Goal: Information Seeking & Learning: Learn about a topic

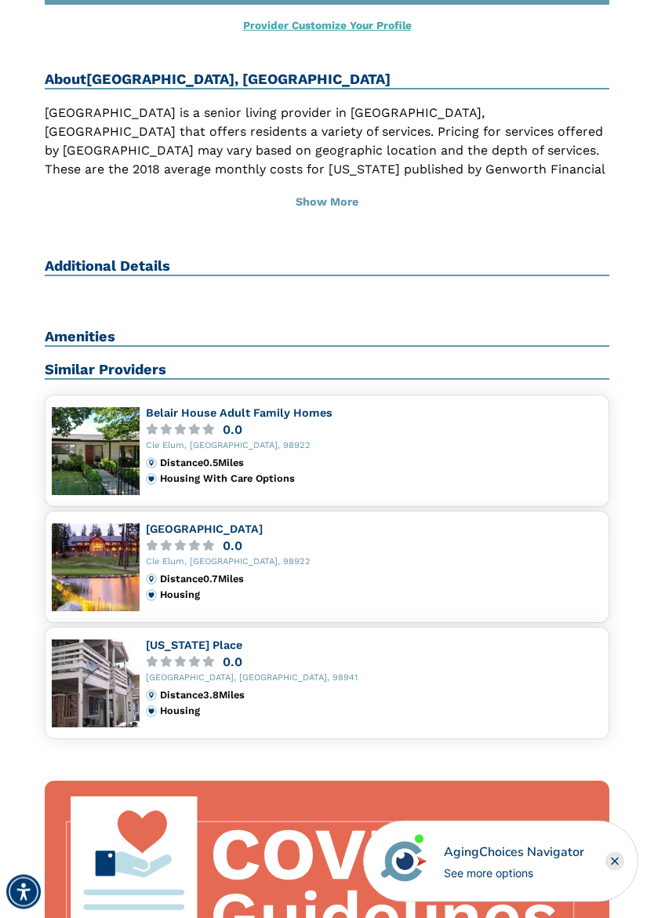
scroll to position [670, 0]
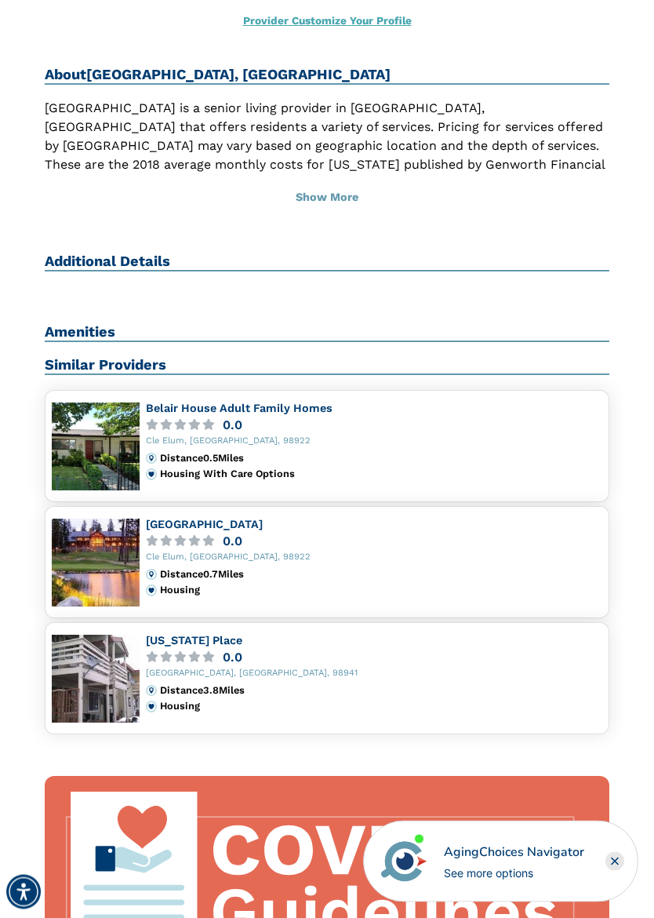
click at [95, 537] on img at bounding box center [96, 563] width 88 height 88
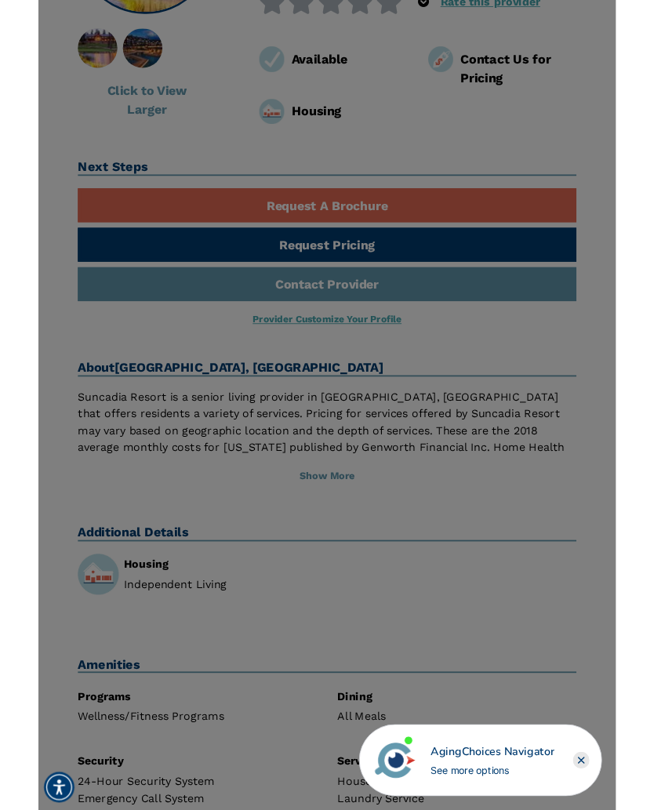
scroll to position [304, 0]
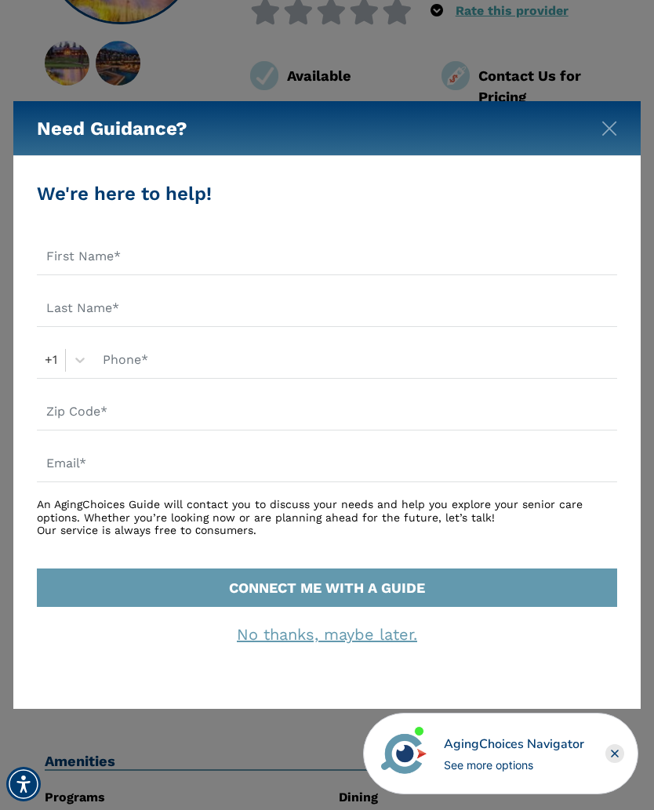
click at [613, 761] on rect "Close" at bounding box center [614, 753] width 19 height 19
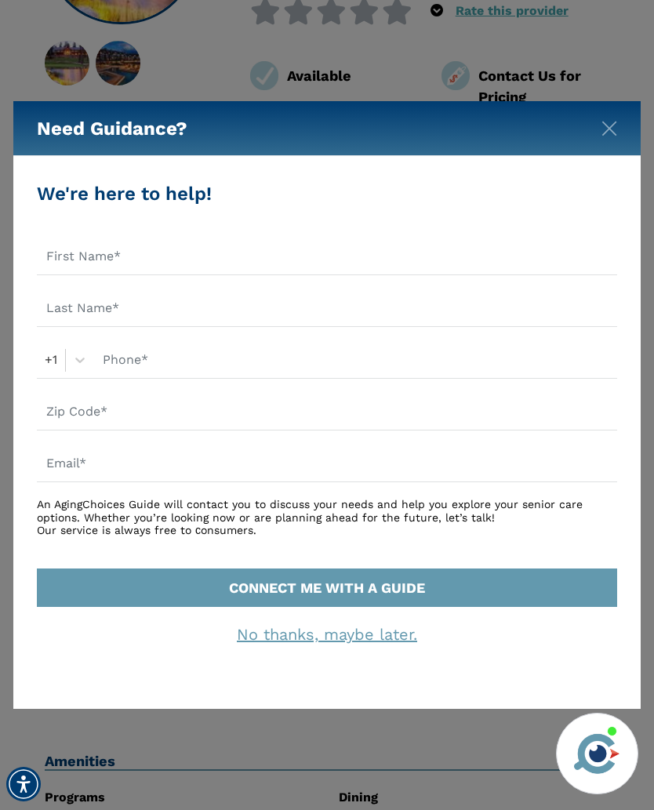
click at [616, 125] on img "Close" at bounding box center [609, 129] width 16 height 16
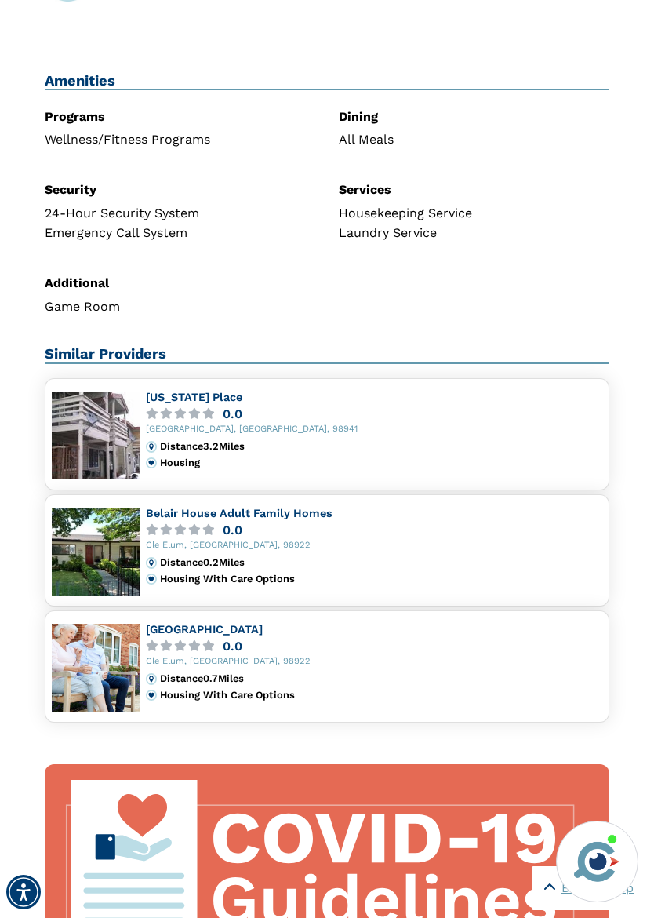
scroll to position [994, 0]
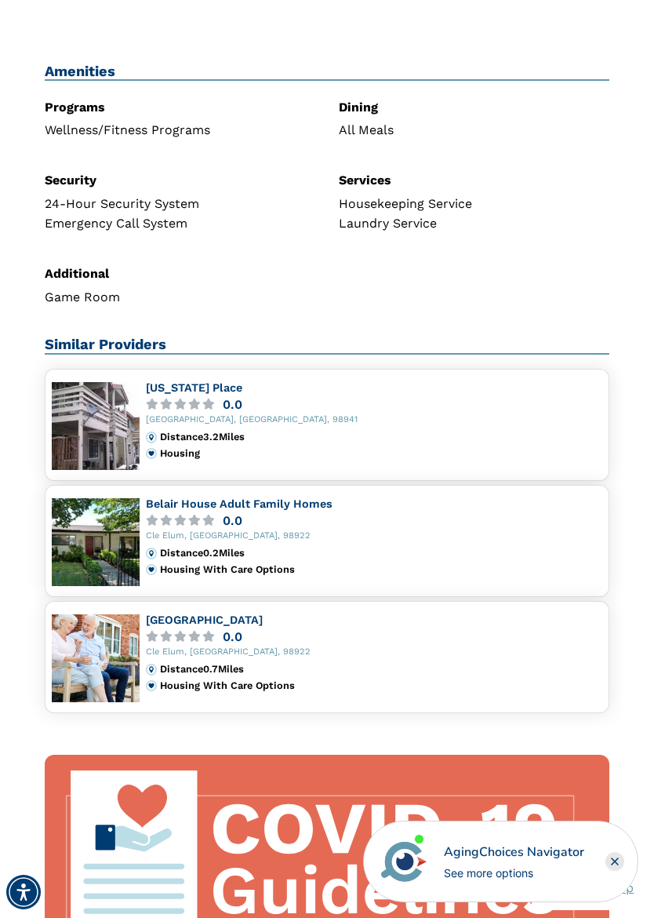
click at [88, 421] on img at bounding box center [96, 426] width 88 height 88
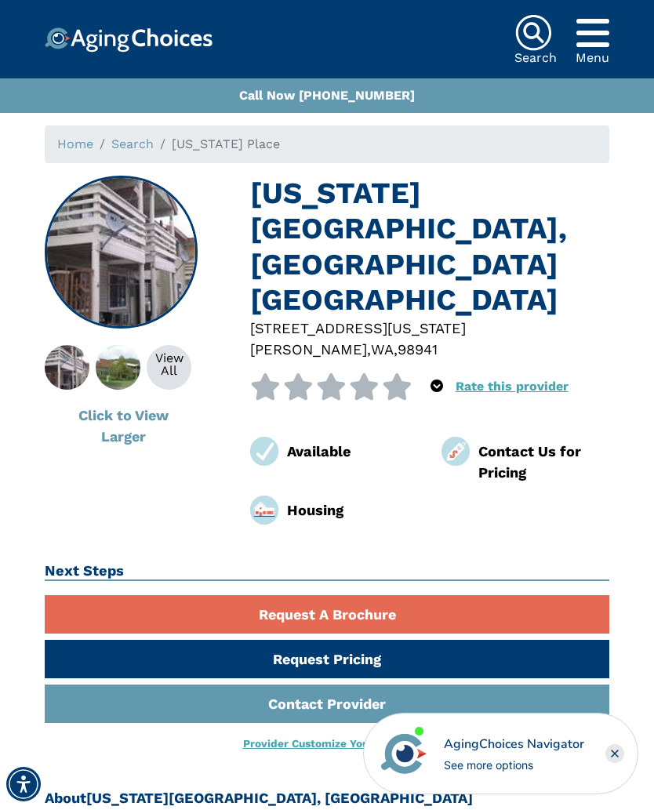
click at [172, 372] on div "View All" at bounding box center [169, 364] width 45 height 25
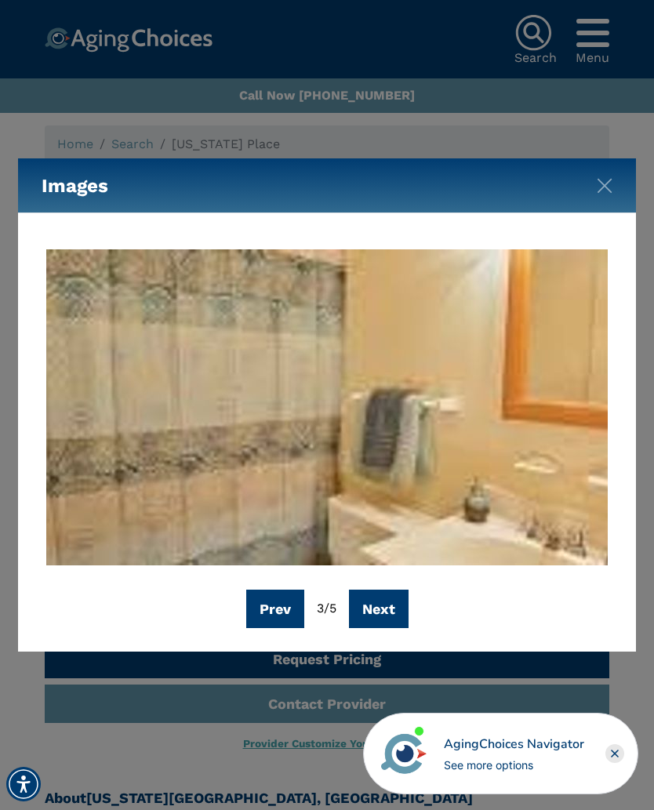
click at [393, 618] on button "Next" at bounding box center [379, 609] width 60 height 38
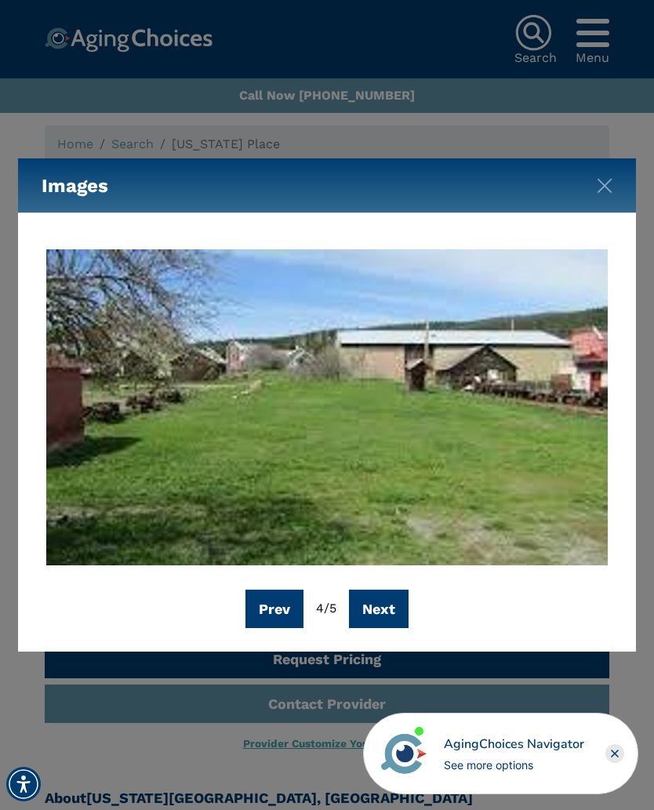
click at [392, 612] on button "Next" at bounding box center [379, 609] width 60 height 38
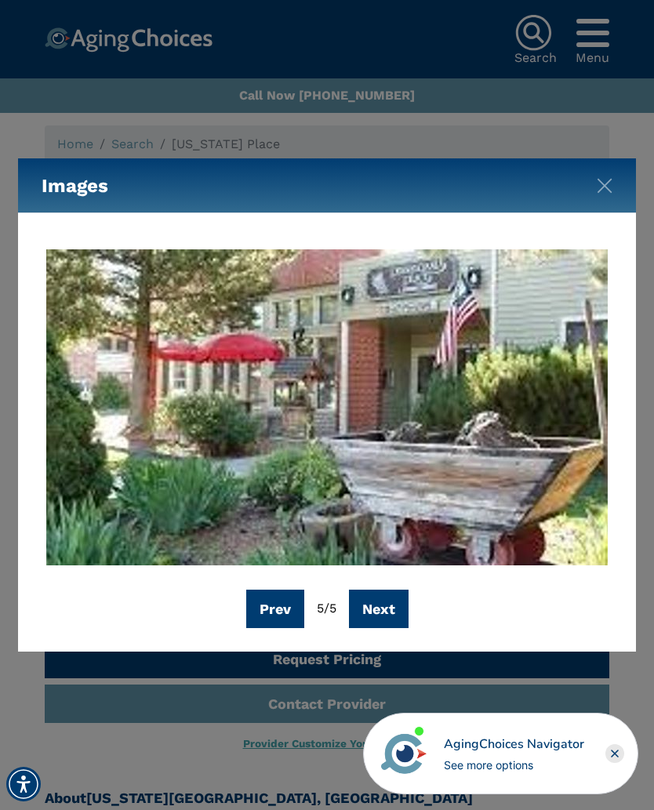
click at [393, 621] on button "Next" at bounding box center [379, 609] width 60 height 38
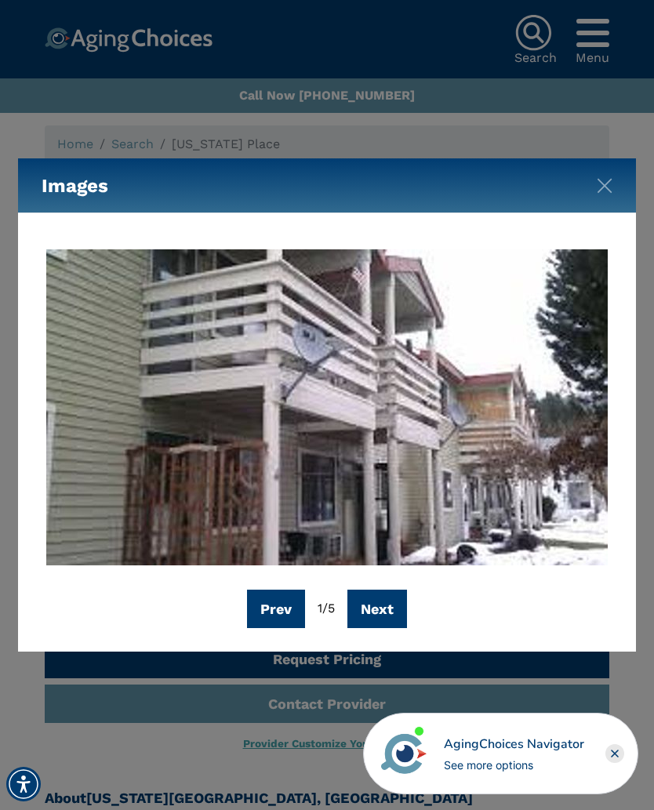
click at [397, 618] on button "Next" at bounding box center [377, 609] width 60 height 38
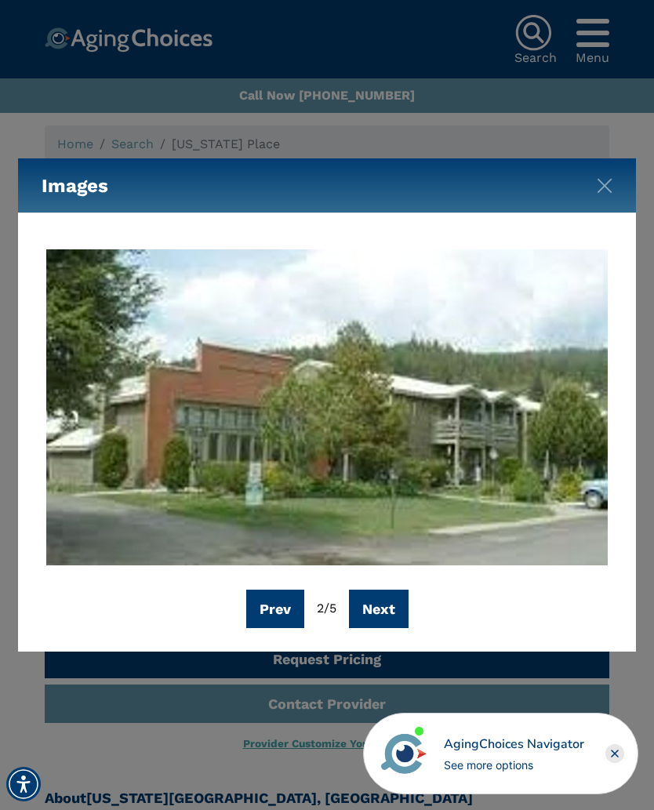
click at [599, 186] on img "Close" at bounding box center [605, 186] width 16 height 16
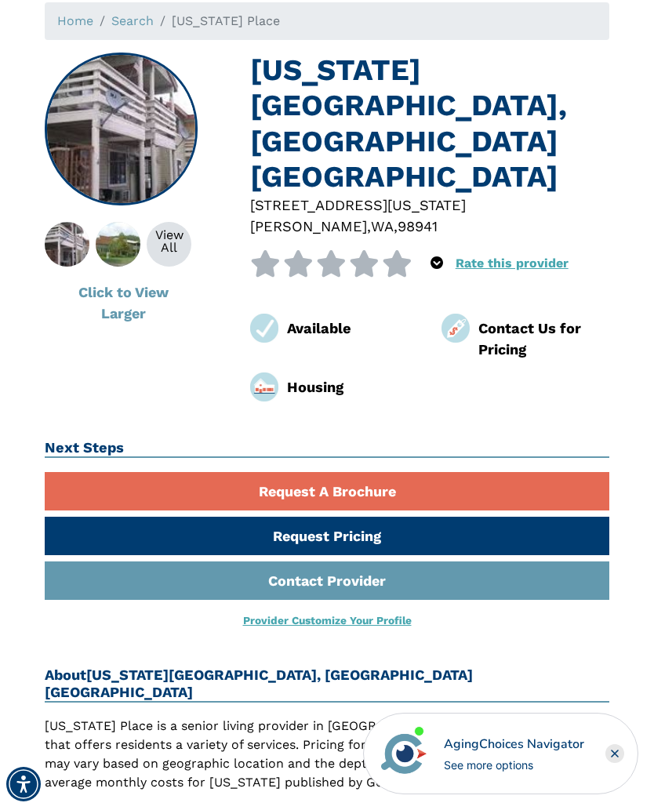
scroll to position [122, 0]
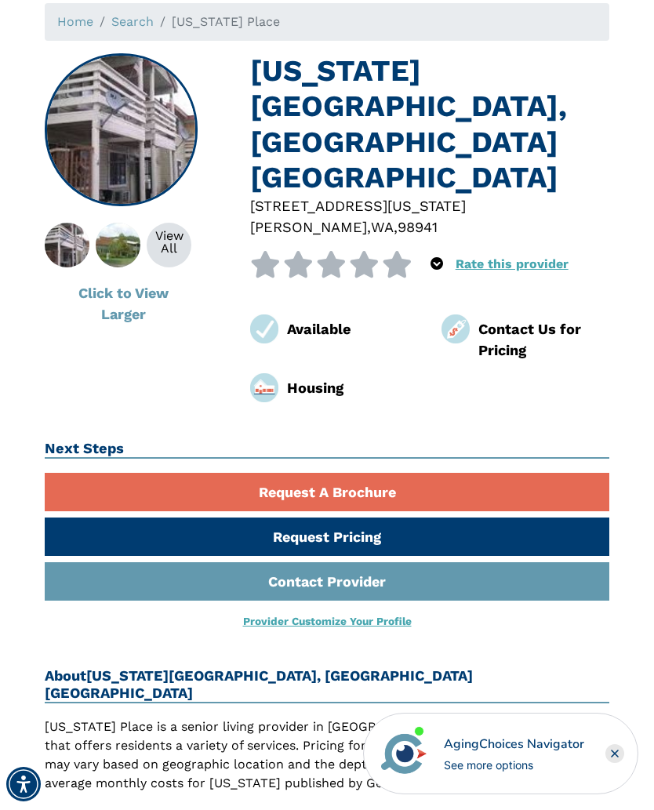
click at [120, 253] on img at bounding box center [117, 245] width 79 height 45
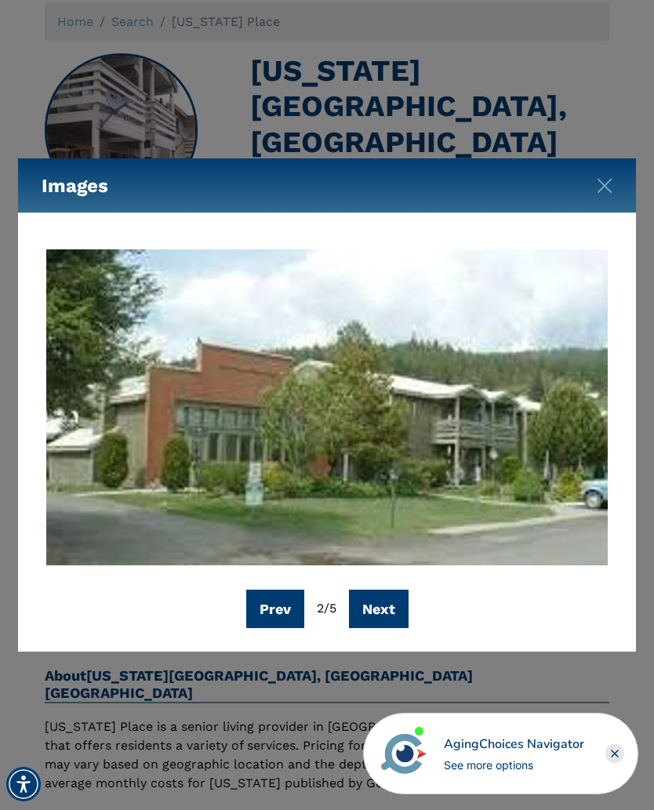
click at [284, 613] on button "Prev" at bounding box center [275, 609] width 58 height 38
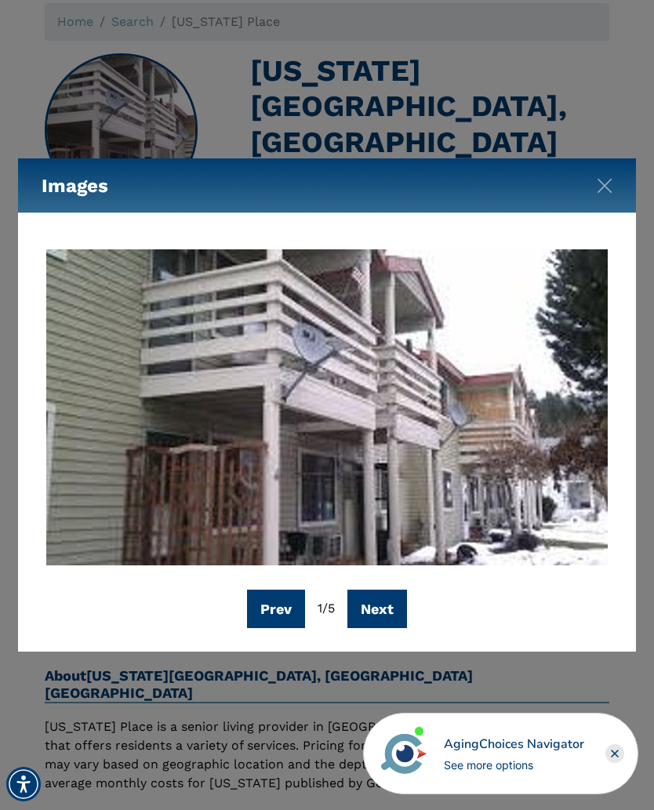
click at [400, 623] on button "Next" at bounding box center [377, 609] width 60 height 38
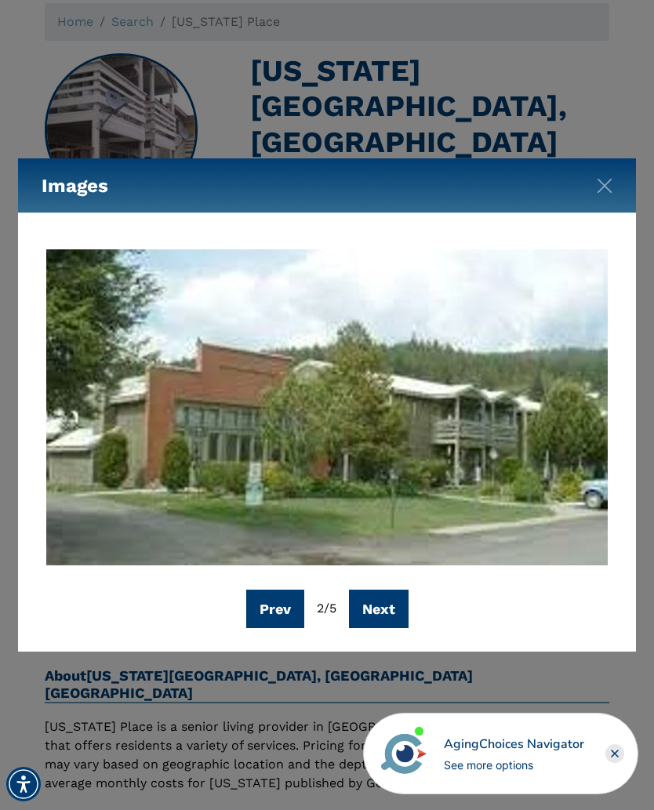
click at [396, 613] on button "Next" at bounding box center [379, 609] width 60 height 38
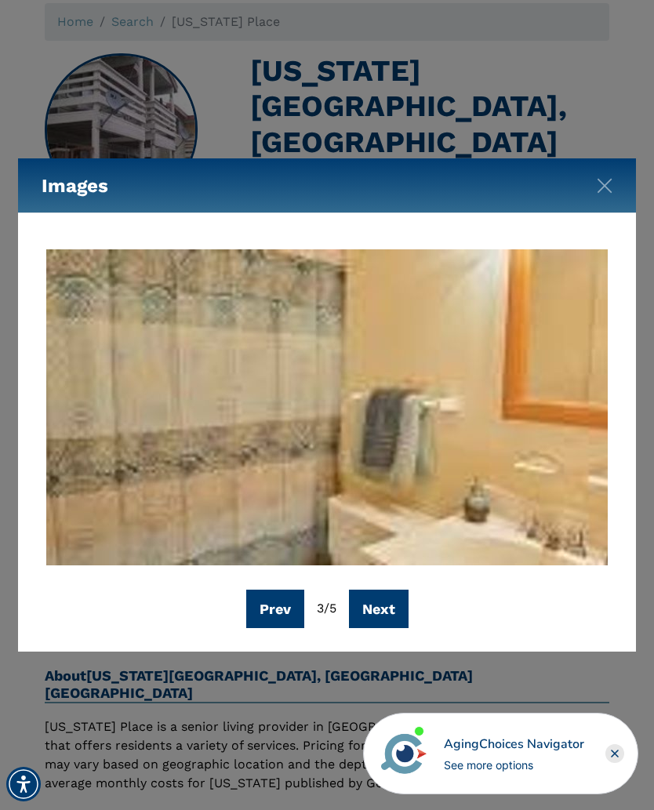
click at [391, 612] on button "Next" at bounding box center [379, 609] width 60 height 38
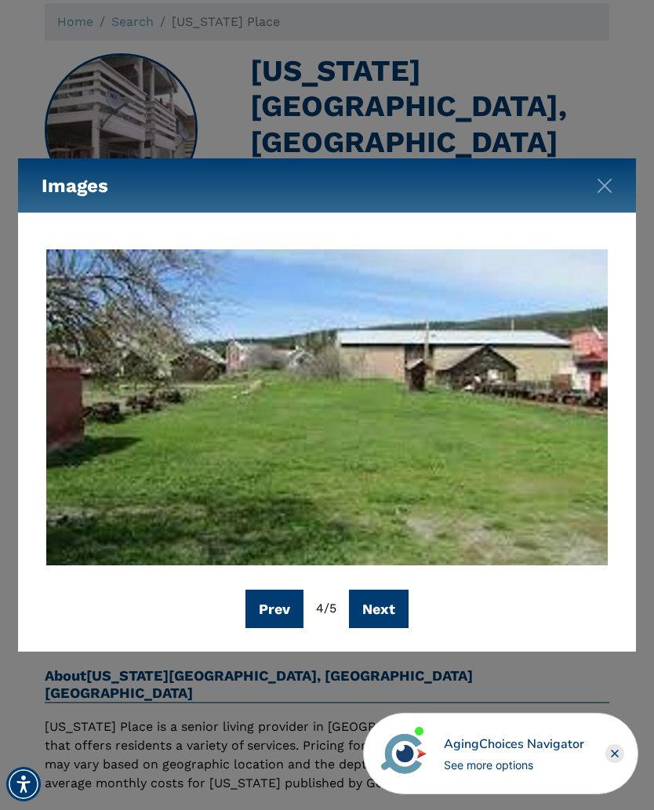
click at [391, 621] on button "Next" at bounding box center [379, 609] width 60 height 38
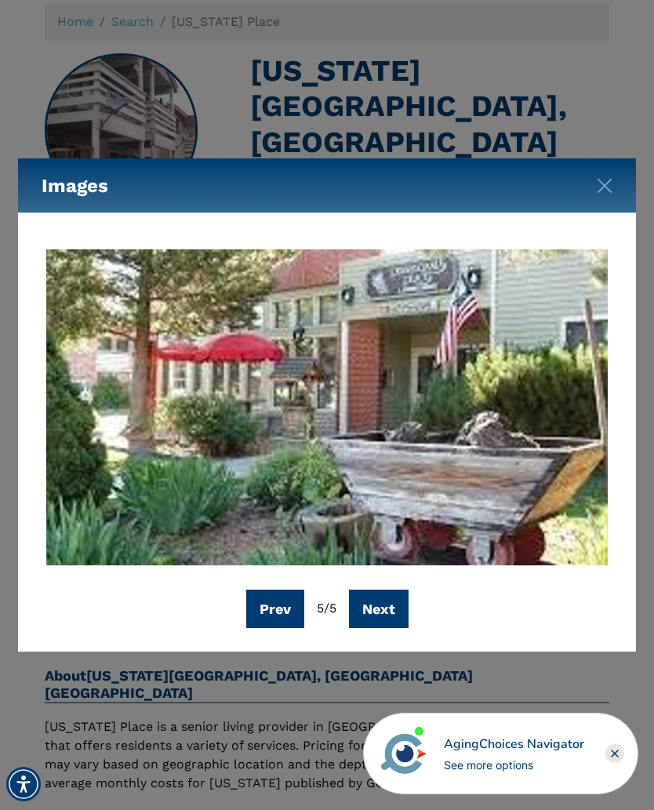
click at [394, 623] on button "Next" at bounding box center [379, 609] width 60 height 38
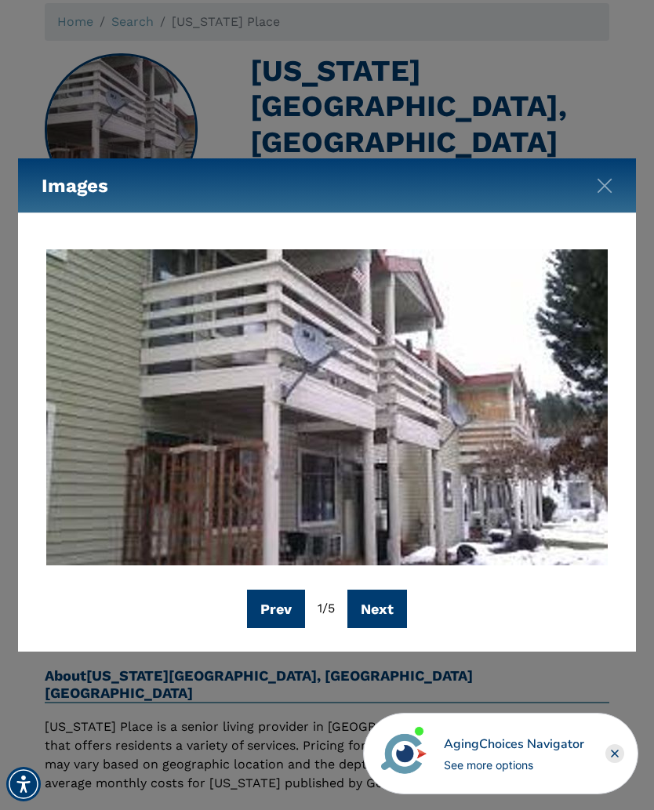
click at [389, 617] on button "Next" at bounding box center [377, 609] width 60 height 38
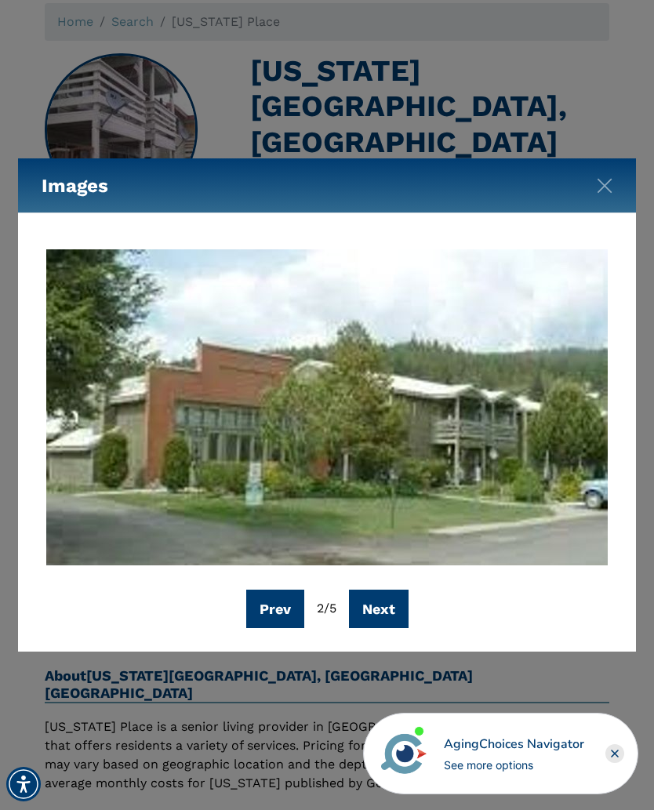
click at [608, 187] on img "Close" at bounding box center [605, 186] width 16 height 16
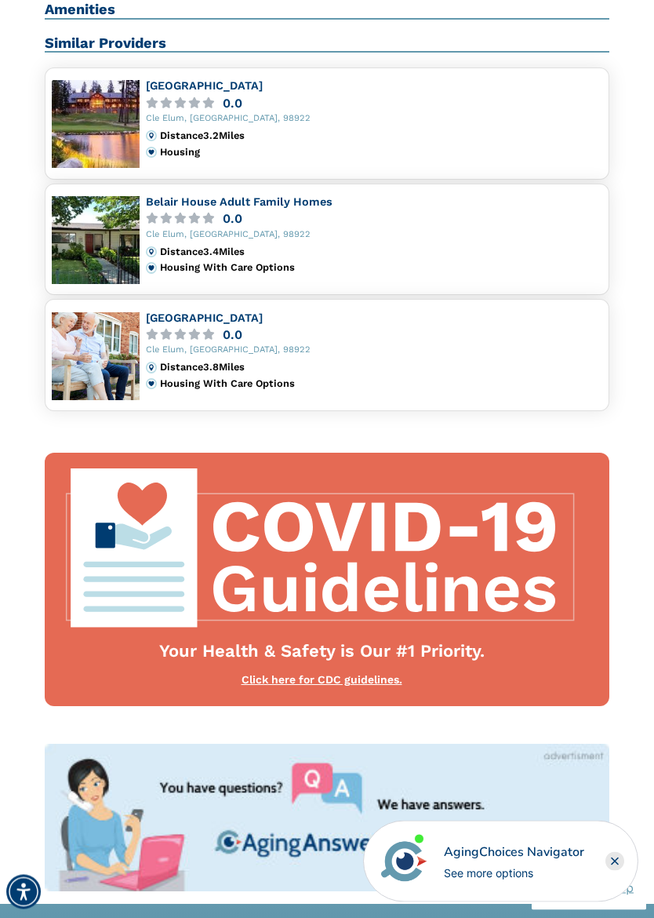
scroll to position [1159, 0]
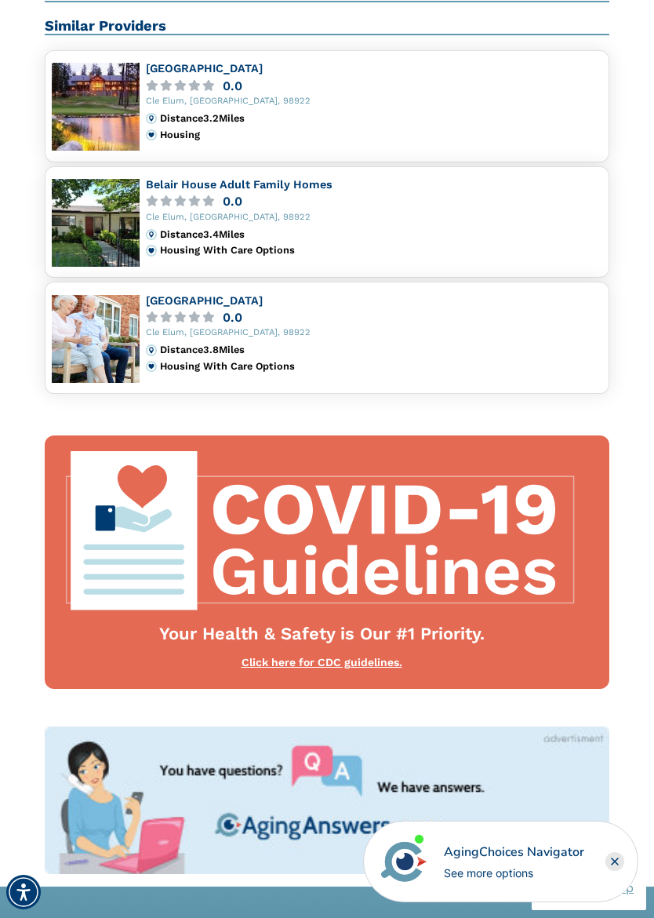
click at [609, 809] on rect "Close" at bounding box center [614, 861] width 19 height 19
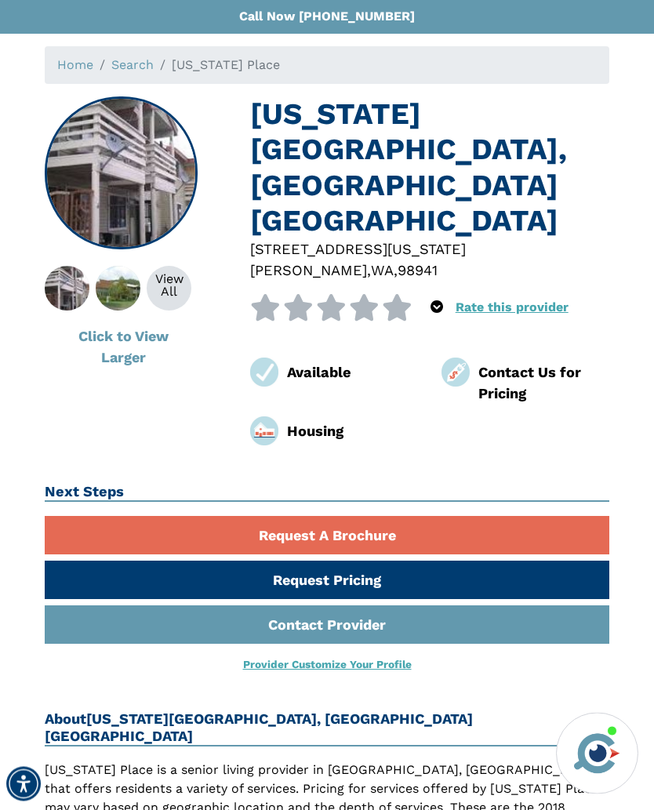
scroll to position [0, 0]
